Goal: Transaction & Acquisition: Download file/media

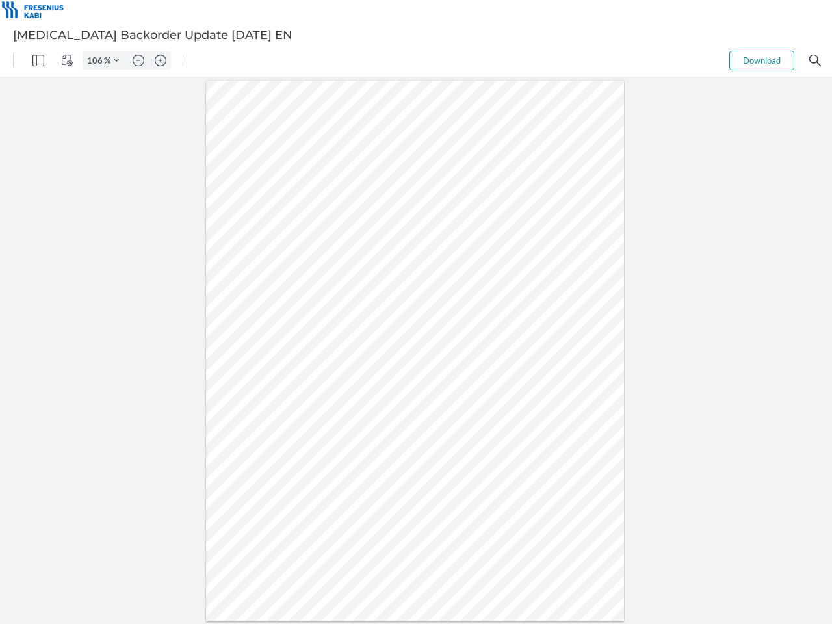
click at [38, 60] on img "Panel" at bounding box center [38, 61] width 12 height 12
click at [67, 60] on img "View Controls" at bounding box center [67, 61] width 12 height 12
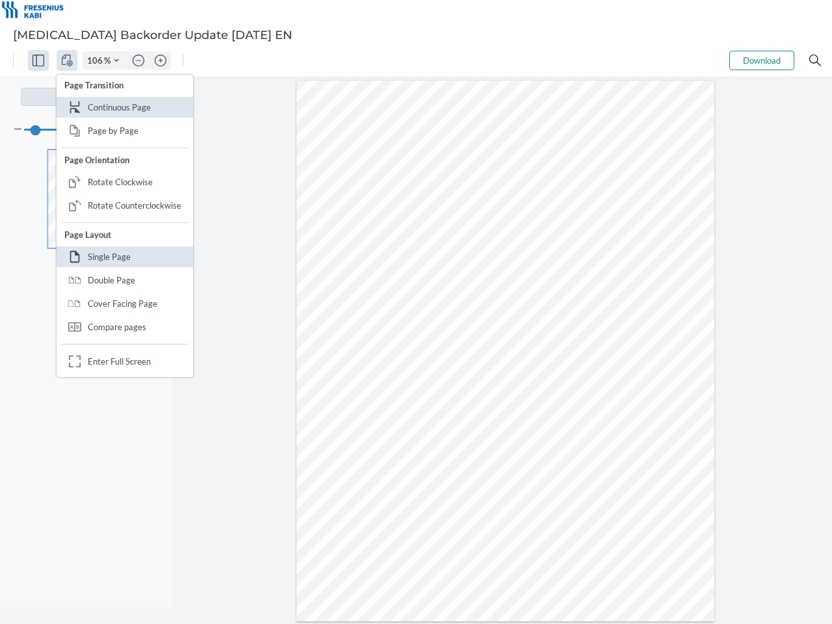
click at [97, 60] on input "106" at bounding box center [93, 61] width 21 height 12
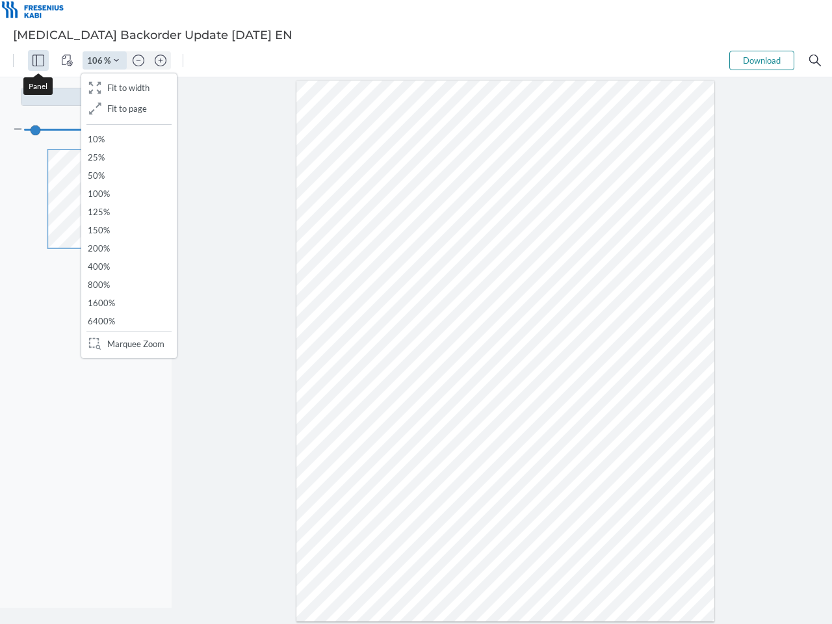
click at [116, 60] on img "Zoom Controls" at bounding box center [116, 60] width 5 height 5
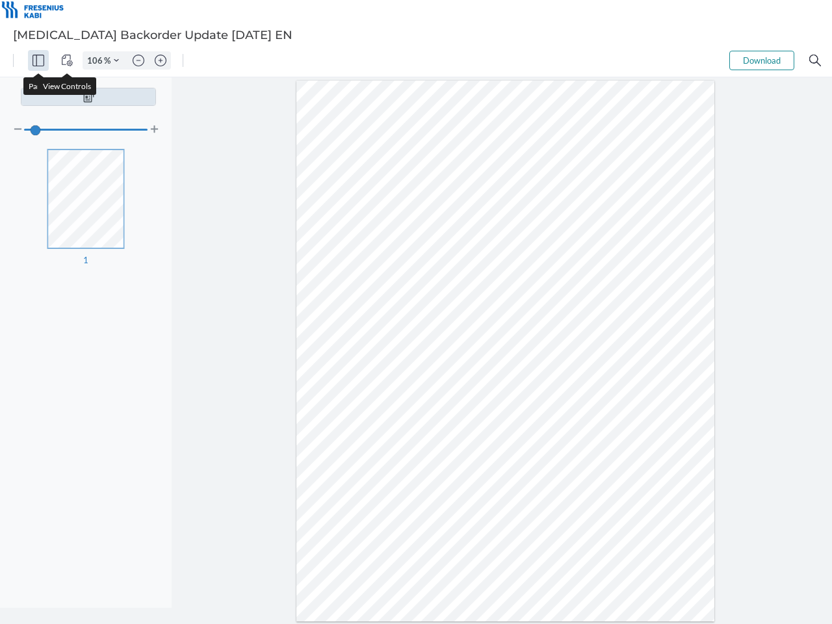
click at [138, 60] on img "Zoom out" at bounding box center [139, 61] width 12 height 12
click at [160, 60] on img "Zoom in" at bounding box center [161, 61] width 12 height 12
type input "106"
click at [762, 60] on button "Download" at bounding box center [761, 60] width 65 height 19
click at [815, 60] on img "Search" at bounding box center [815, 61] width 12 height 12
